Goal: Transaction & Acquisition: Purchase product/service

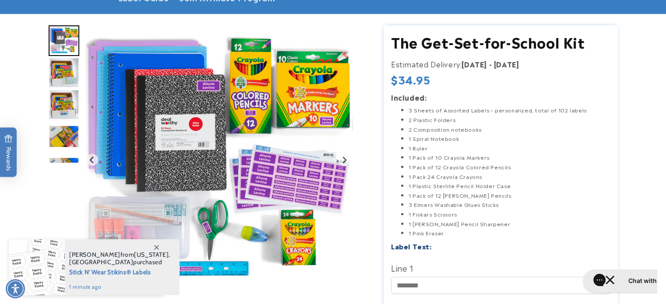
scroll to position [88, 0]
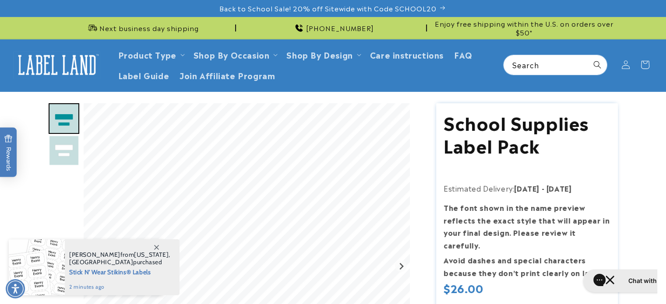
click at [64, 148] on img "Go to slide 2" at bounding box center [64, 150] width 31 height 31
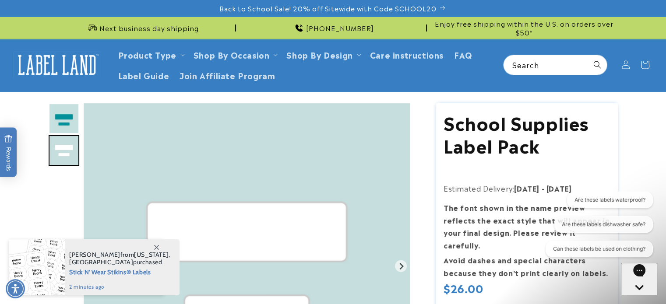
click at [53, 115] on img "Go to slide 1" at bounding box center [64, 118] width 31 height 31
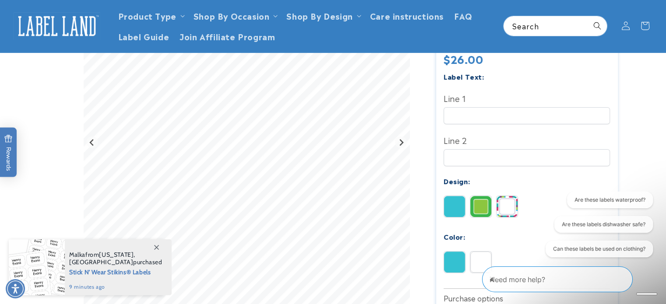
scroll to position [219, 0]
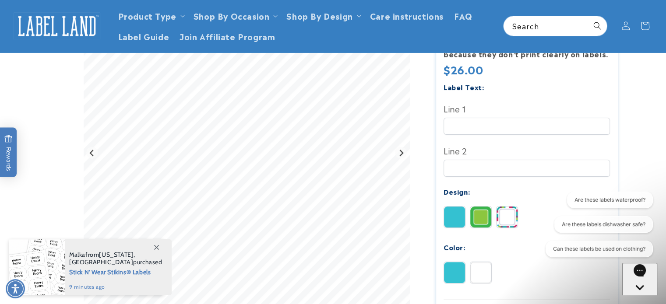
click at [511, 207] on img at bounding box center [507, 217] width 21 height 21
click at [483, 208] on img at bounding box center [480, 217] width 21 height 21
click at [503, 208] on img at bounding box center [507, 217] width 21 height 21
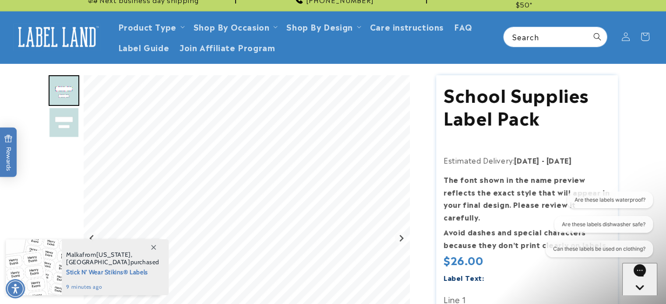
scroll to position [44, 0]
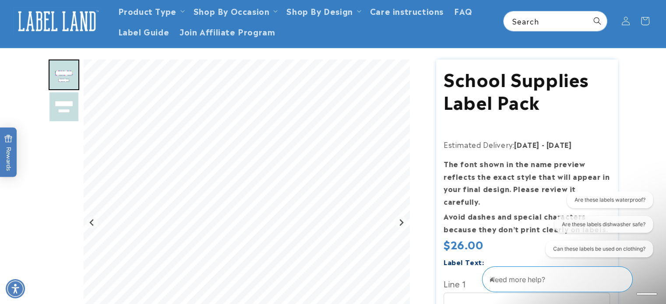
click at [498, 277] on icon "Close conversation starters" at bounding box center [493, 275] width 8 height 8
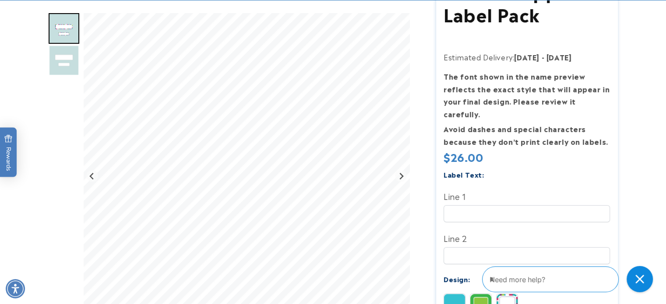
scroll to position [175, 0]
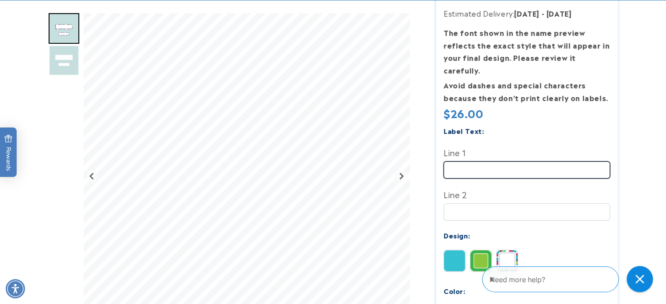
click at [518, 162] on input "Line 1" at bounding box center [527, 170] width 166 height 17
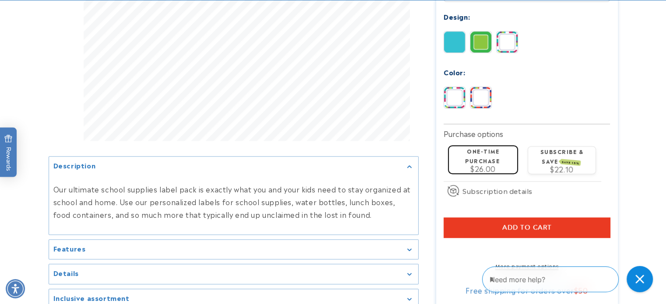
scroll to position [482, 0]
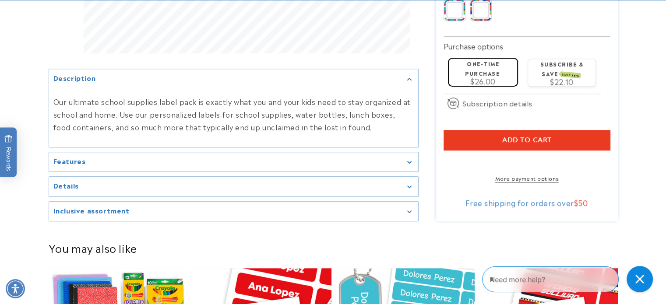
type input "**********"
click at [336, 161] on div "Features" at bounding box center [233, 162] width 360 height 7
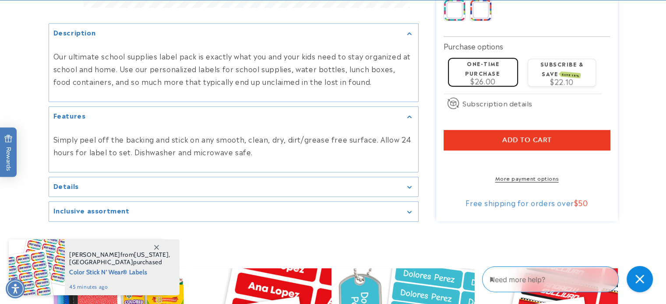
click at [401, 183] on div "Details" at bounding box center [233, 186] width 360 height 7
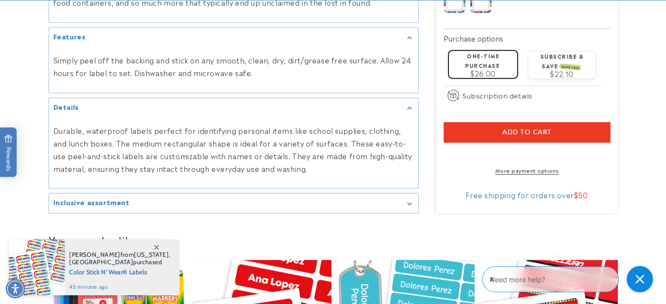
scroll to position [525, 0]
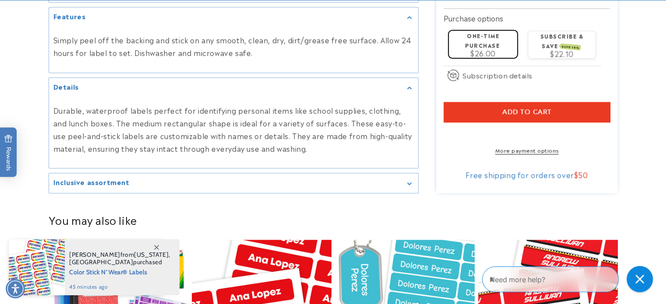
click at [405, 188] on summary "Inclusive assortment" at bounding box center [233, 183] width 369 height 20
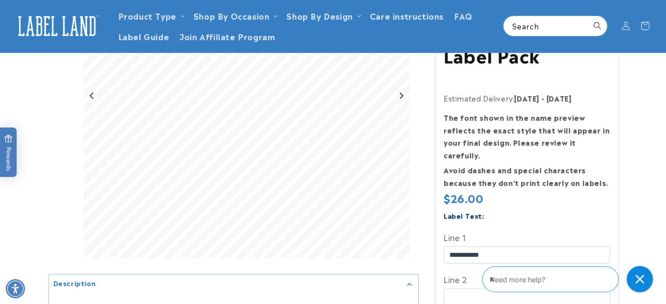
scroll to position [0, 0]
